Goal: Task Accomplishment & Management: Manage account settings

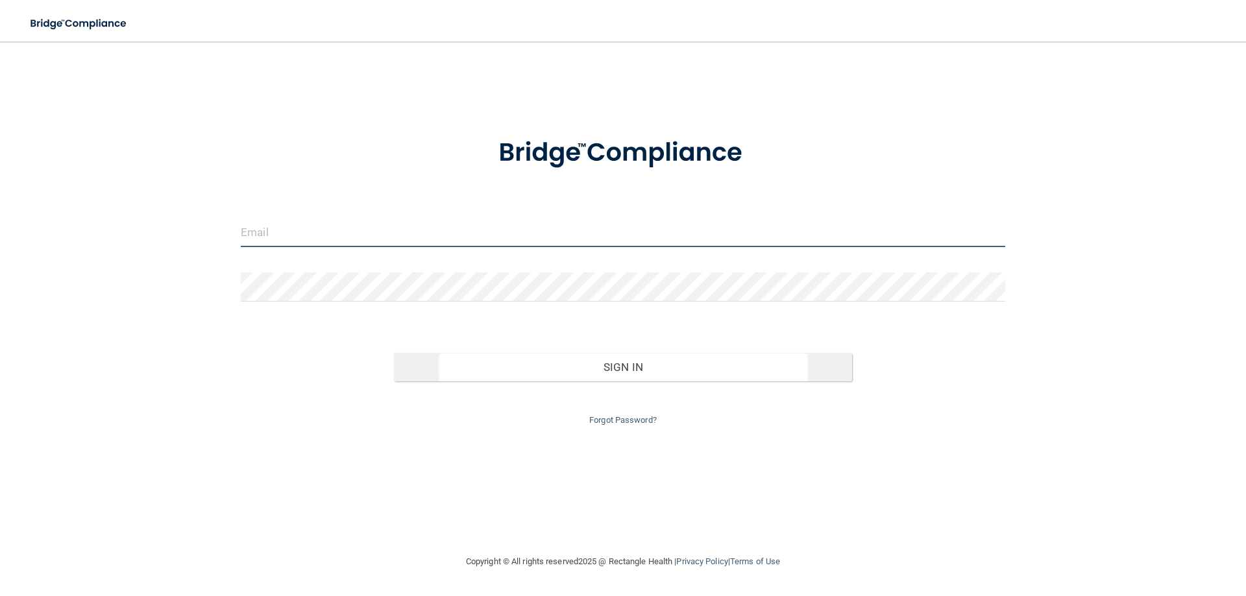
type input "[PERSON_NAME][EMAIL_ADDRESS][DOMAIN_NAME]"
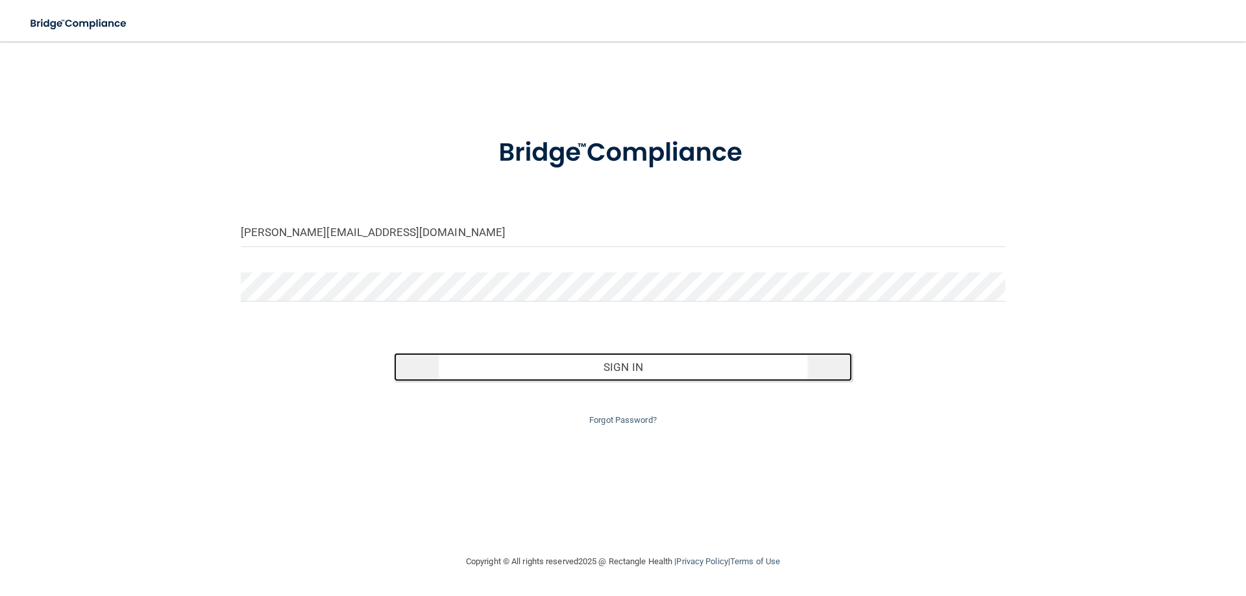
click at [637, 367] on button "Sign In" at bounding box center [623, 367] width 459 height 29
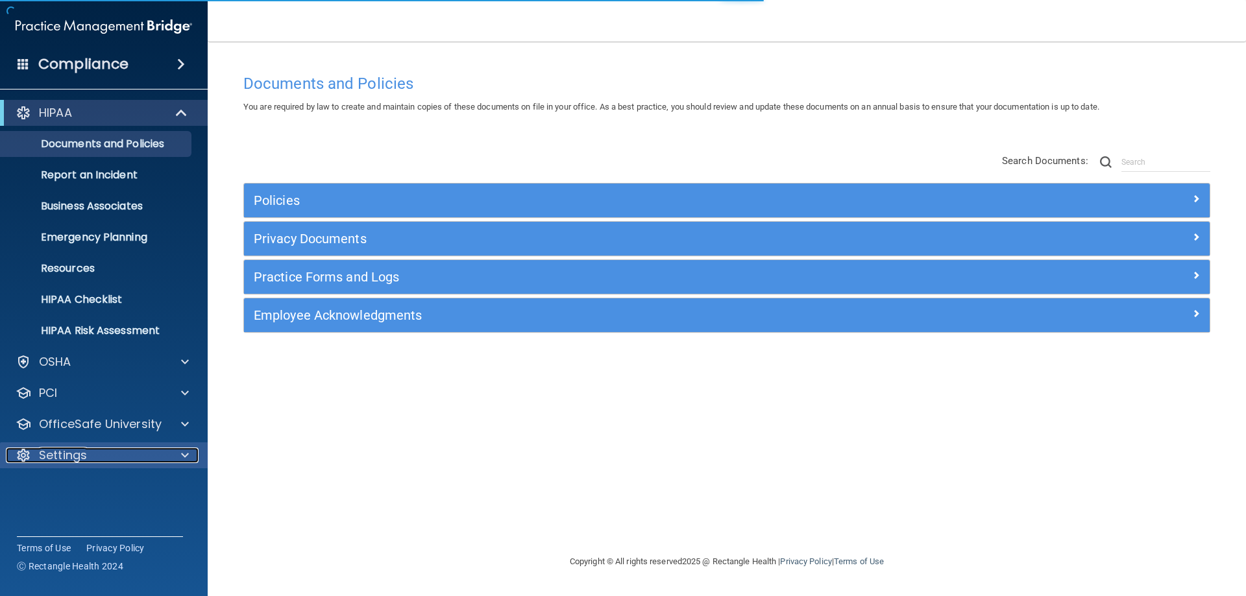
click at [74, 452] on p "Settings" at bounding box center [63, 456] width 48 height 16
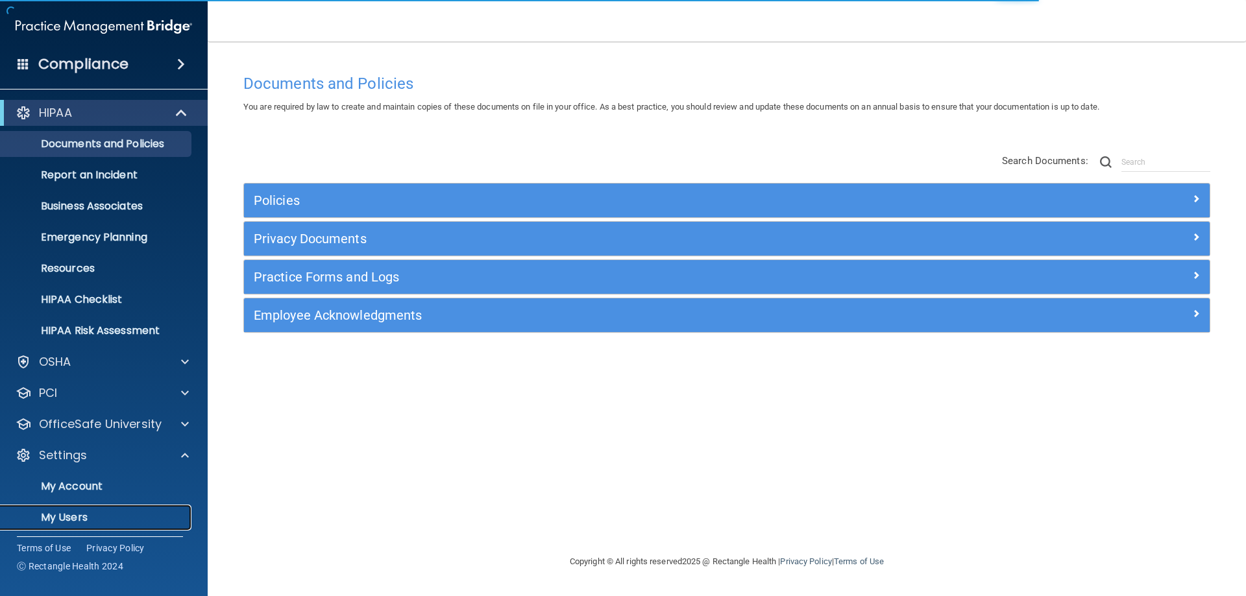
click at [82, 507] on link "My Users" at bounding box center [89, 518] width 204 height 26
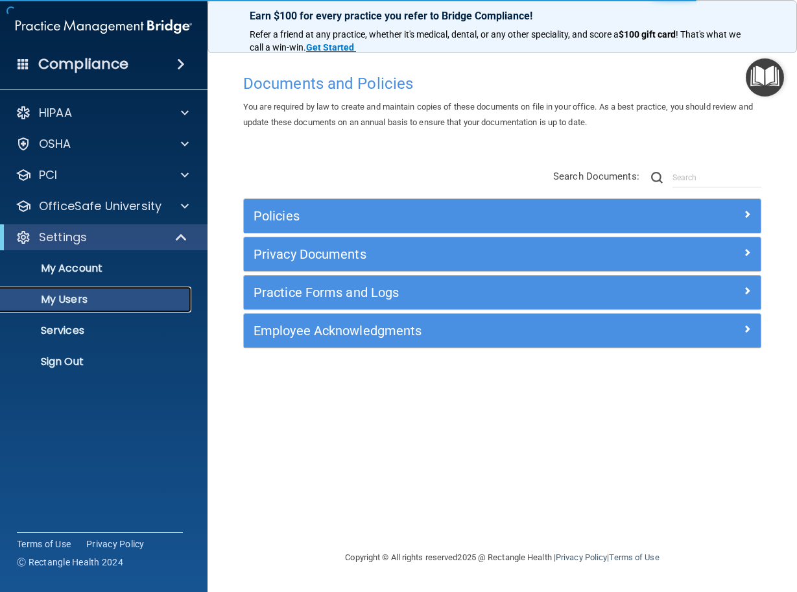
select select "20"
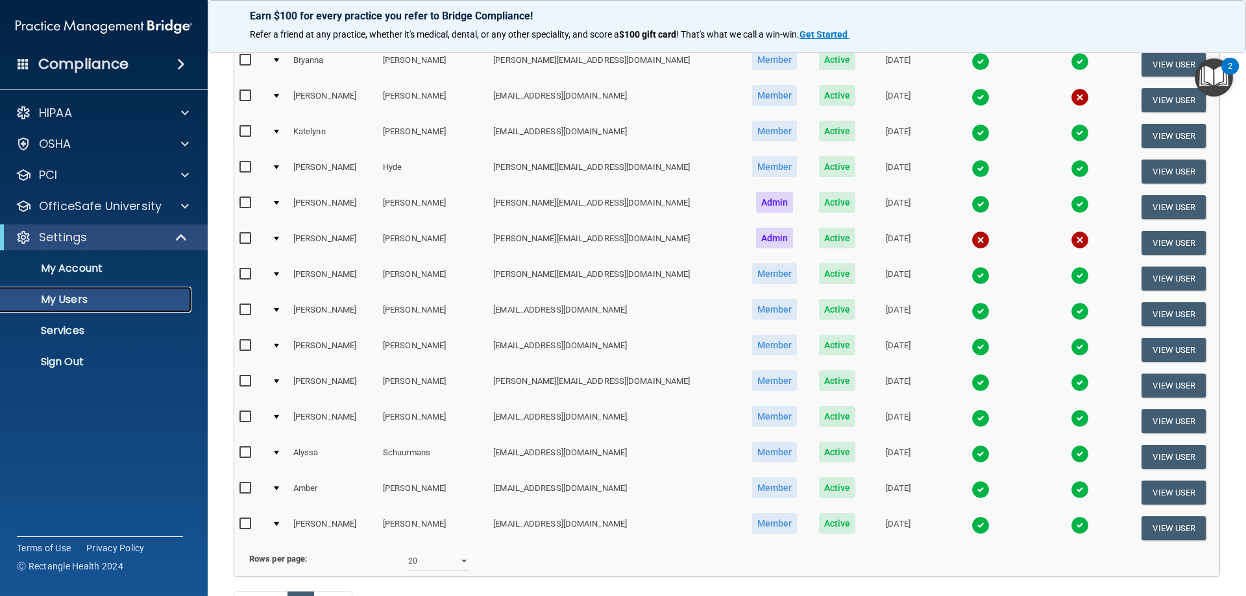
scroll to position [260, 0]
click at [1155, 354] on button "View User" at bounding box center [1173, 349] width 64 height 24
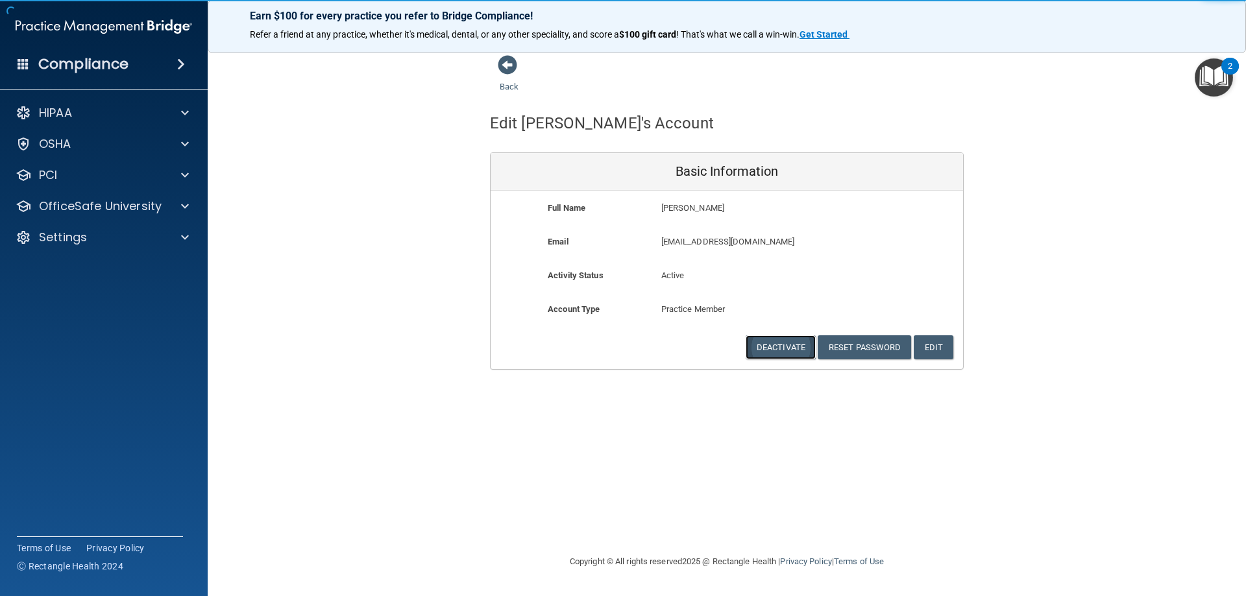
click at [804, 352] on button "Deactivate" at bounding box center [781, 347] width 70 height 24
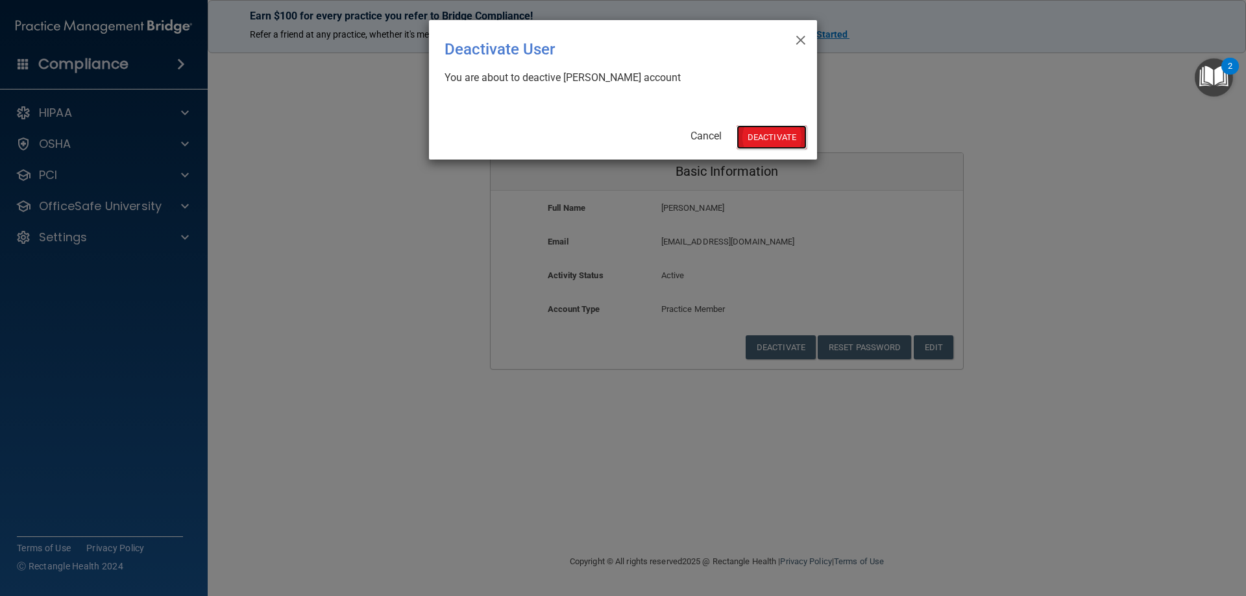
click at [753, 139] on button "Deactivate" at bounding box center [771, 137] width 70 height 24
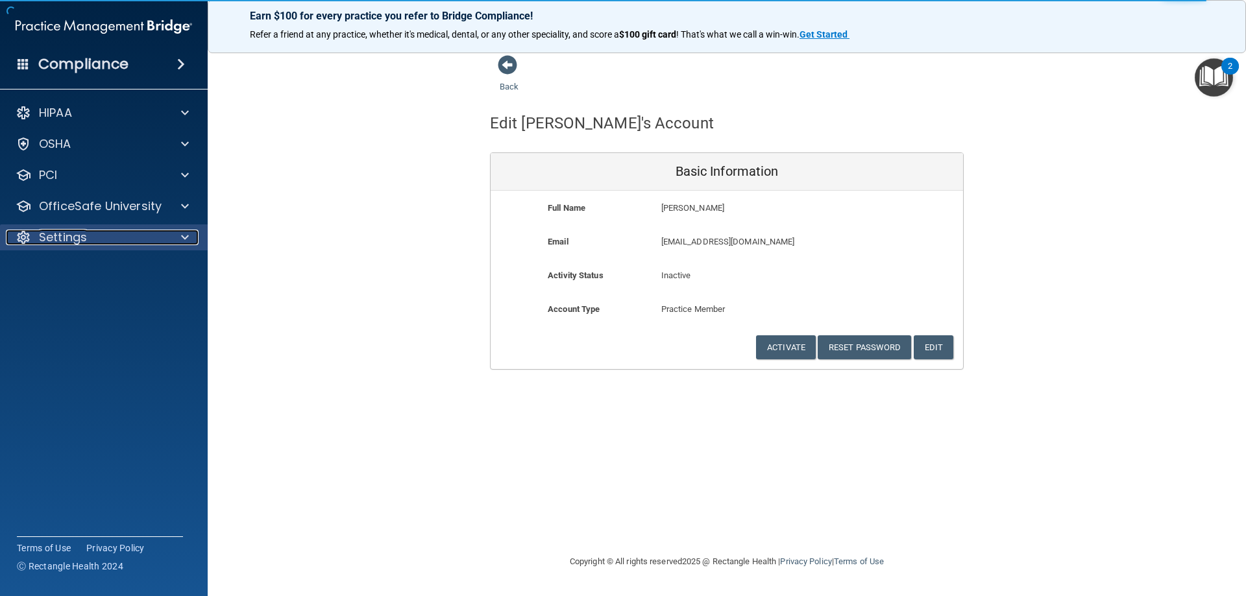
click at [71, 234] on p "Settings" at bounding box center [63, 238] width 48 height 16
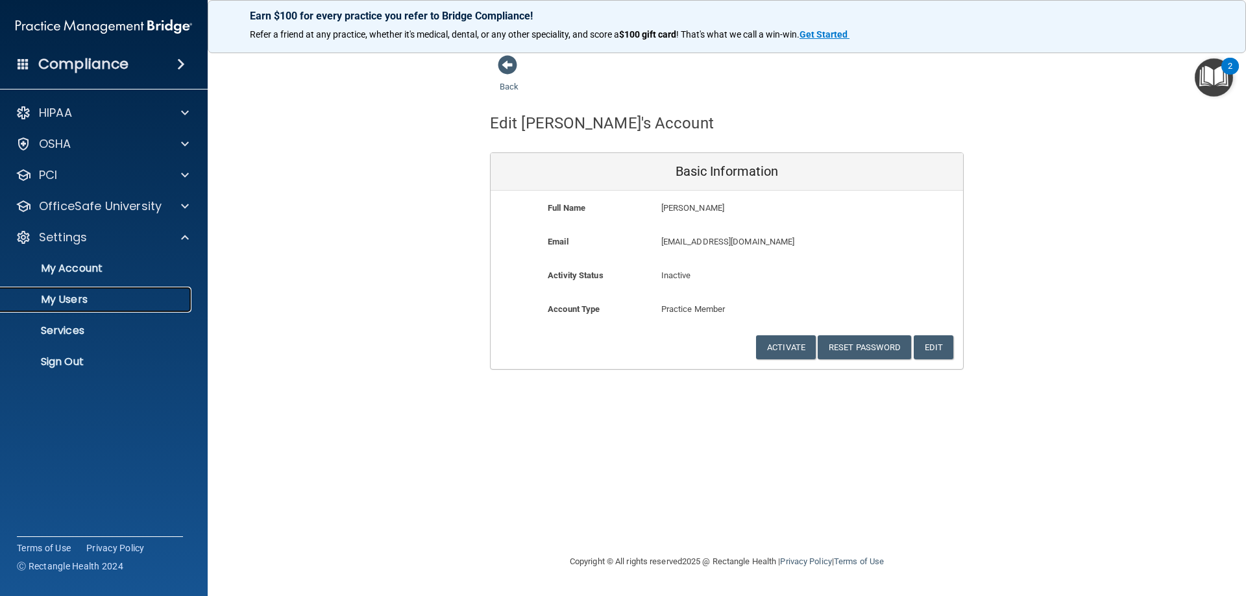
click at [70, 306] on p "My Users" at bounding box center [96, 299] width 177 height 13
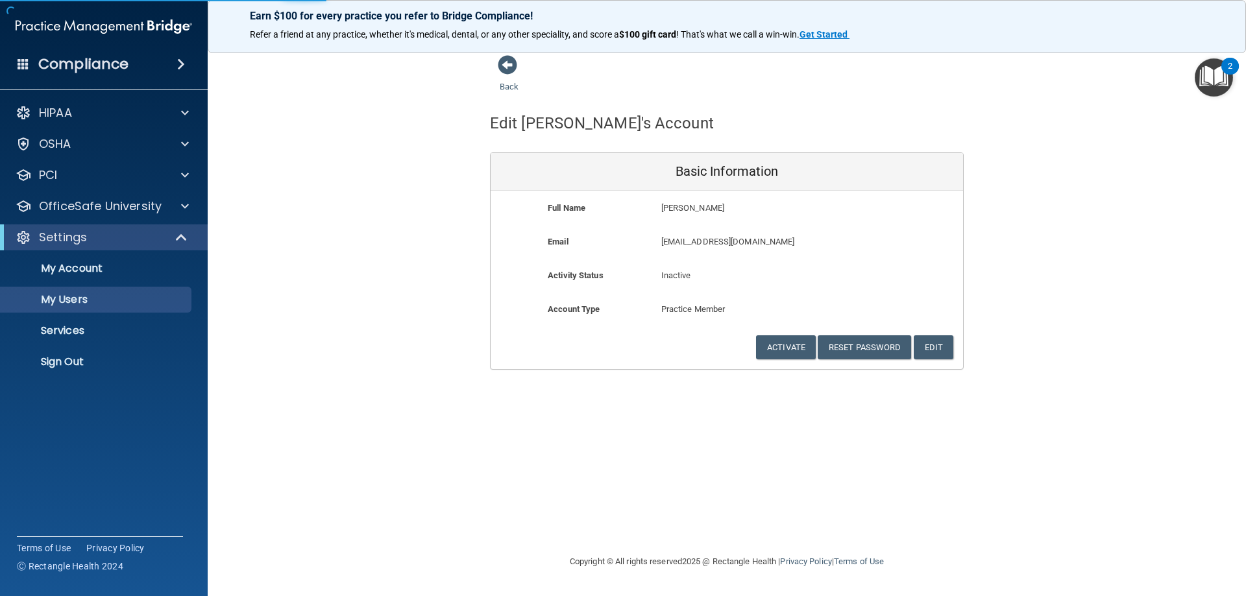
select select "20"
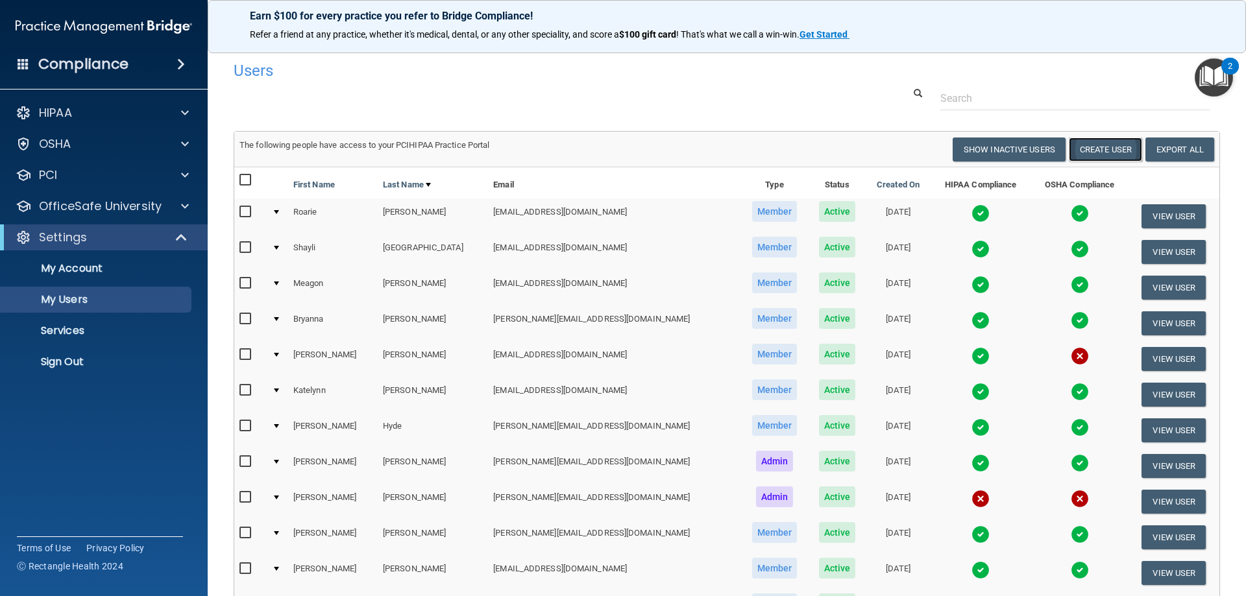
click at [1099, 143] on button "Create User" at bounding box center [1105, 150] width 73 height 24
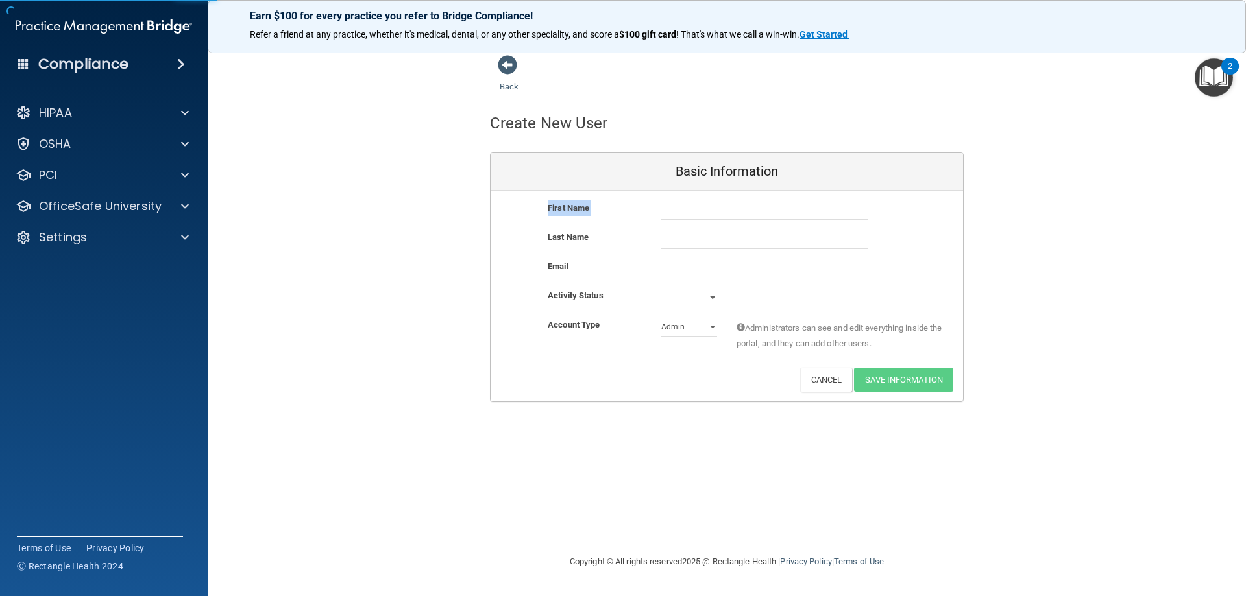
click at [771, 217] on div "First Name" at bounding box center [727, 215] width 472 height 29
click at [769, 216] on input "text" at bounding box center [764, 210] width 207 height 19
type input "Daniela"
type input "Garcia"
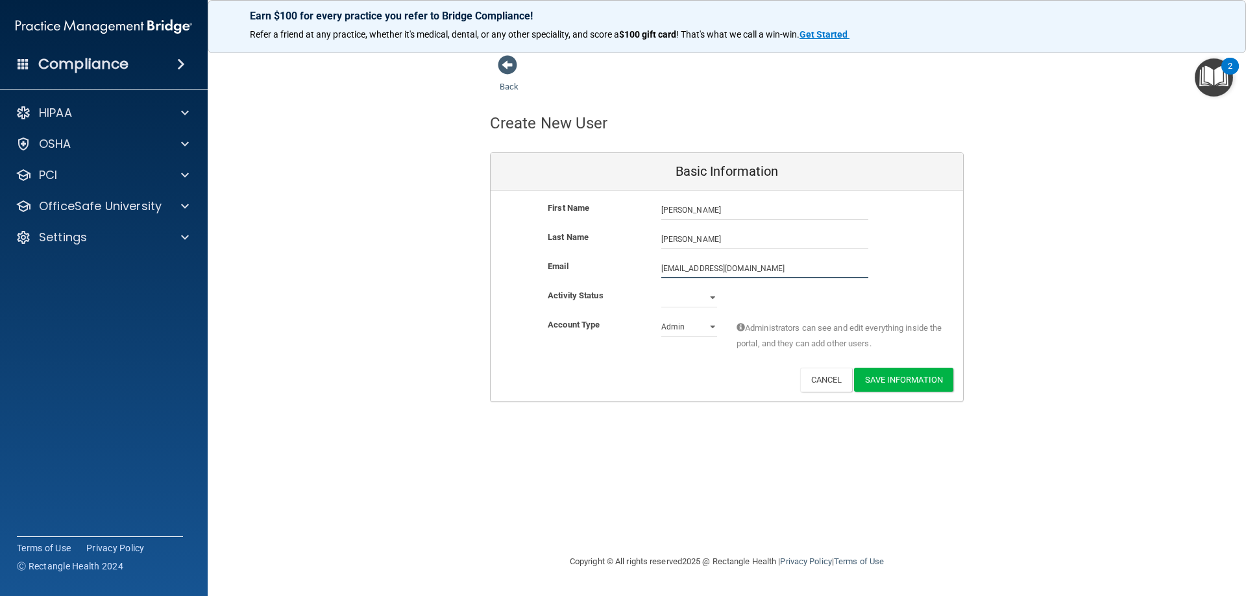
type input "danielagarciaf605@gmail.com"
click at [663, 304] on select "Active Inactive" at bounding box center [689, 300] width 56 height 19
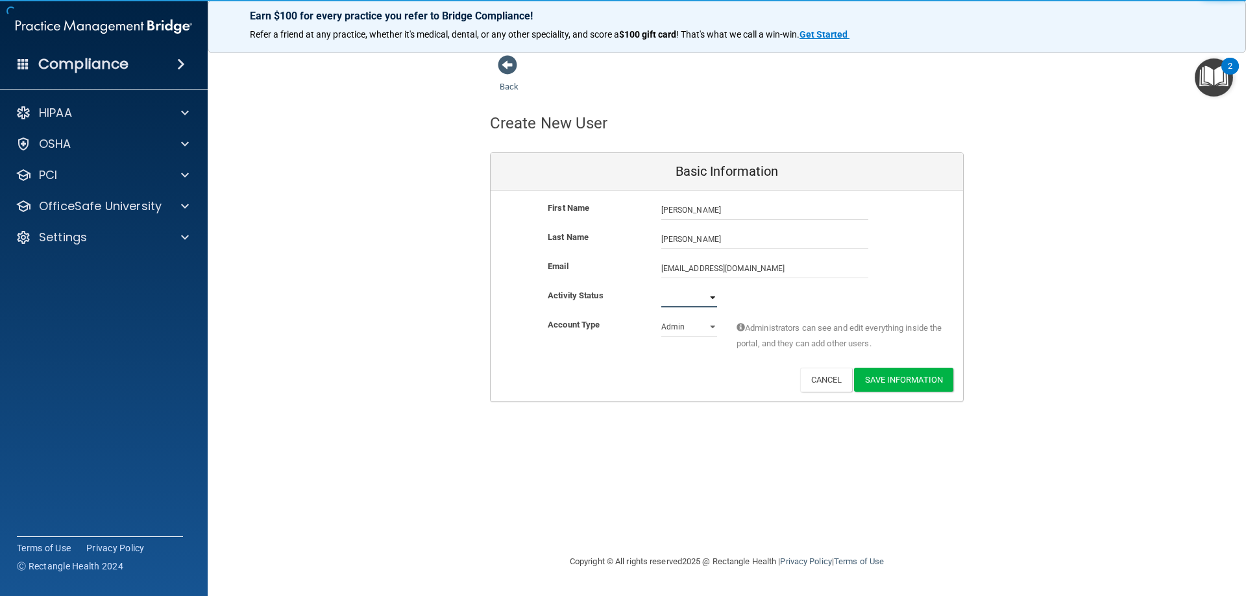
select select "active"
click at [661, 288] on select "Active Inactive" at bounding box center [689, 297] width 56 height 19
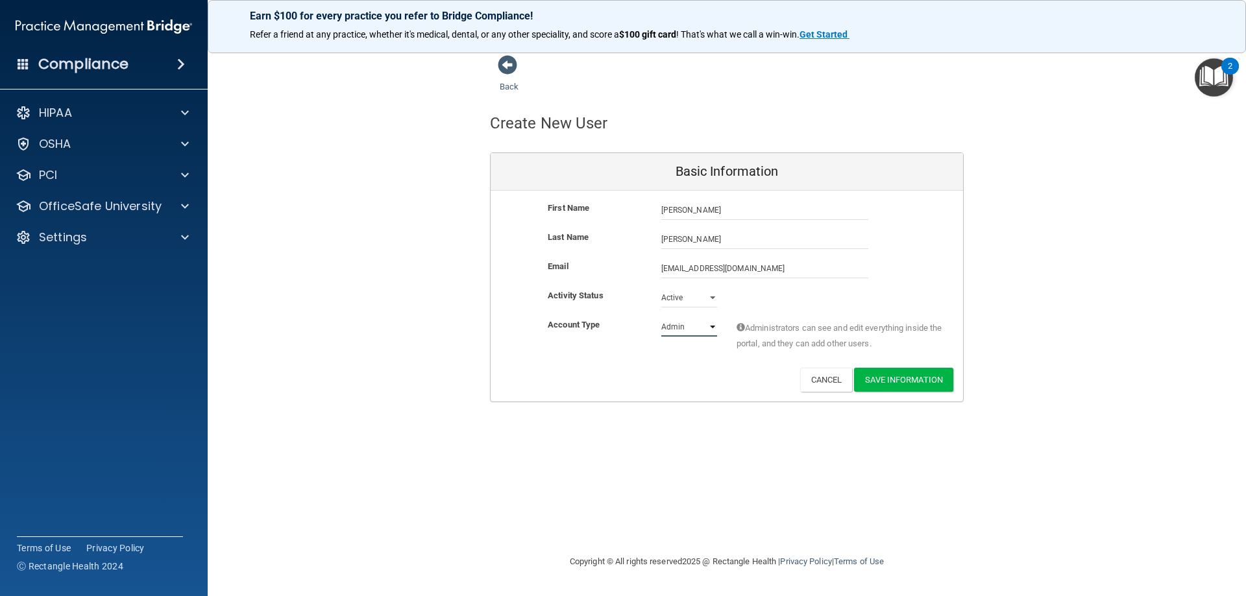
click at [692, 331] on select "Admin Member" at bounding box center [689, 326] width 56 height 19
select select "practice_member"
click at [661, 317] on select "Admin Member" at bounding box center [689, 326] width 56 height 19
click at [938, 388] on button "Save Information" at bounding box center [903, 380] width 99 height 24
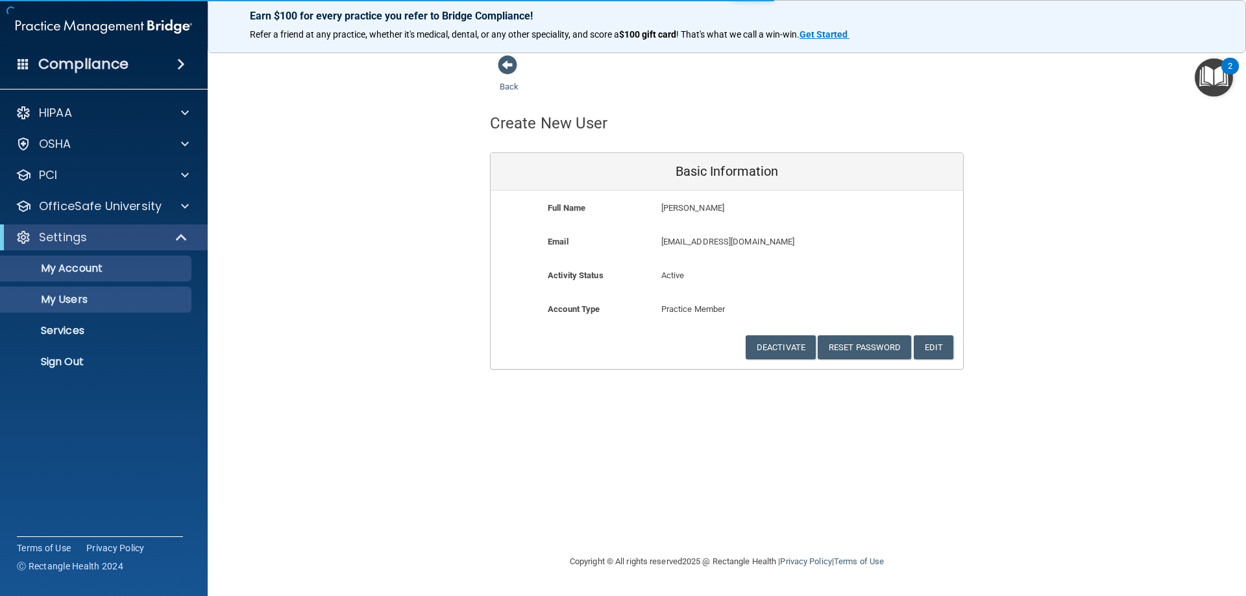
select select "20"
